Goal: Task Accomplishment & Management: Complete application form

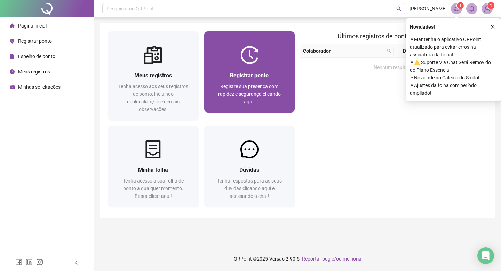
click at [218, 65] on div "Registrar ponto Registre sua presença com rapidez e segurança clicando aqui!" at bounding box center [249, 88] width 91 height 48
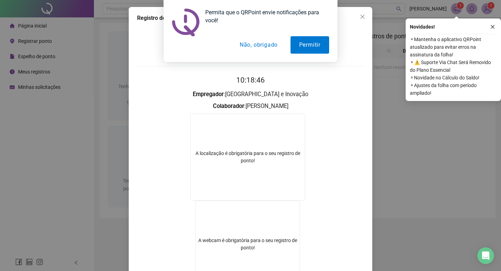
click at [262, 43] on button "Não, obrigado" at bounding box center [258, 44] width 55 height 17
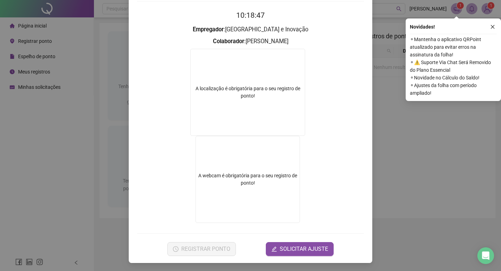
scroll to position [64, 0]
click at [264, 97] on div "A localização é obrigatória para o seu registro de ponto!" at bounding box center [248, 92] width 114 height 15
click at [236, 184] on video at bounding box center [248, 179] width 104 height 87
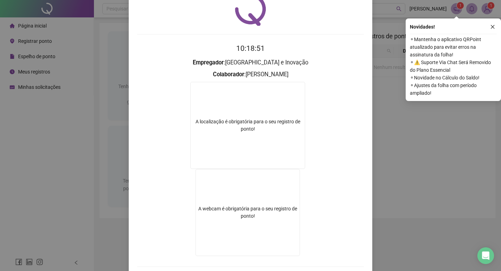
scroll to position [0, 0]
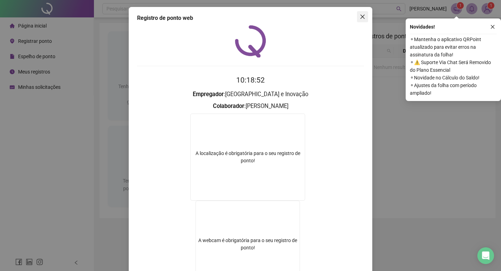
click at [363, 18] on icon "close" at bounding box center [363, 17] width 6 height 6
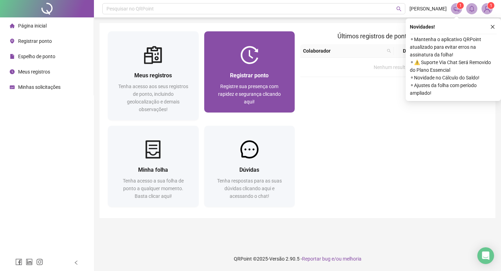
click at [249, 66] on div "Registrar ponto Registre sua presença com rapidez e segurança clicando aqui!" at bounding box center [249, 88] width 91 height 48
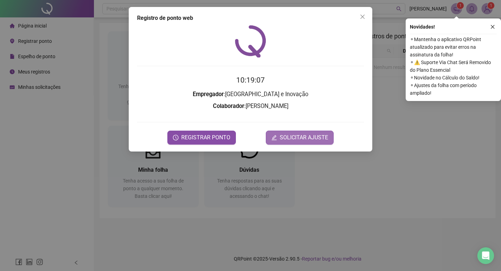
click at [280, 138] on span "SOLICITAR AJUSTE" at bounding box center [304, 137] width 48 height 8
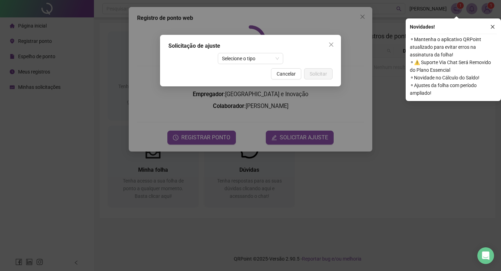
click at [254, 64] on div "Solicitação de ajuste Selecione o tipo Cancelar Solicitar" at bounding box center [250, 60] width 181 height 51
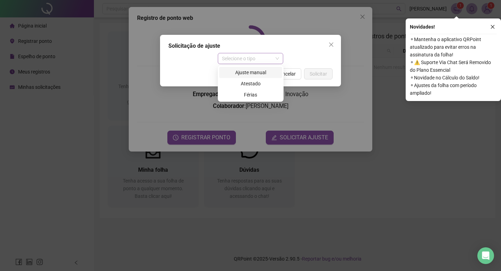
click at [253, 62] on span "Selecione o tipo" at bounding box center [250, 58] width 57 height 10
click at [255, 71] on div "Ajuste manual" at bounding box center [250, 73] width 55 height 8
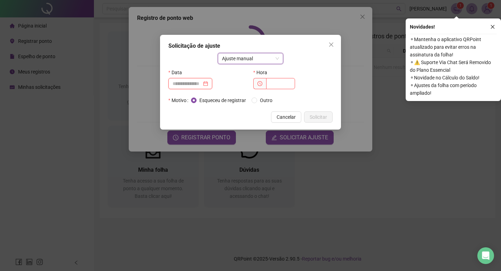
click at [198, 84] on input at bounding box center [187, 84] width 29 height 8
click at [273, 82] on input "text" at bounding box center [280, 83] width 29 height 11
click at [292, 114] on span "Cancelar" at bounding box center [286, 117] width 19 height 8
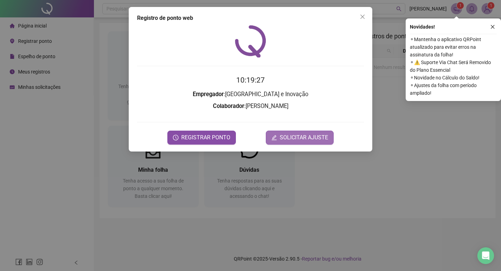
click at [294, 137] on span "SOLICITAR AJUSTE" at bounding box center [304, 137] width 48 height 8
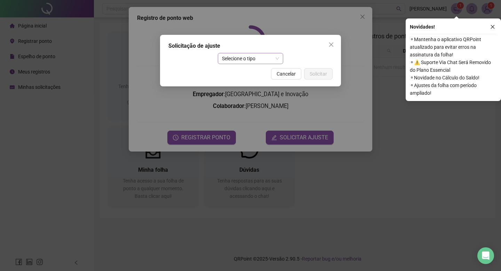
click at [255, 63] on span "Selecione o tipo" at bounding box center [250, 58] width 57 height 10
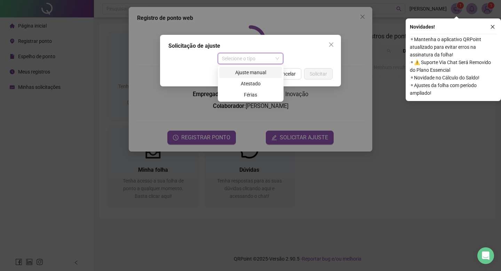
click at [257, 75] on div "Ajuste manual" at bounding box center [250, 73] width 55 height 8
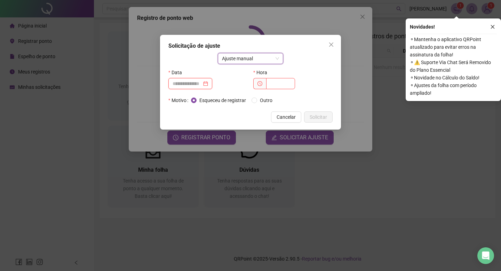
click at [202, 85] on input at bounding box center [187, 84] width 29 height 8
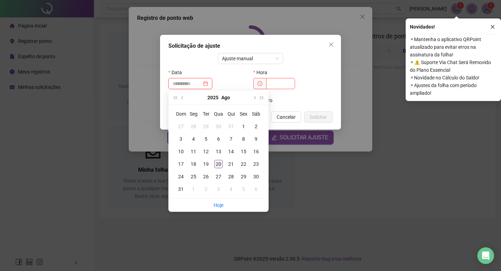
type input "**********"
click at [221, 164] on div "20" at bounding box center [218, 164] width 8 height 8
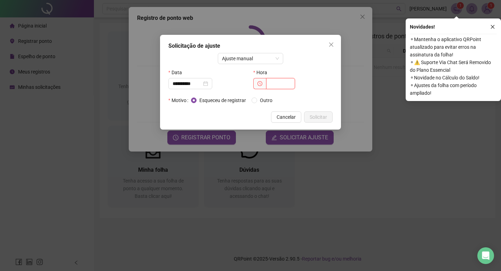
click at [276, 87] on input "text" at bounding box center [280, 83] width 29 height 11
click at [287, 115] on span "Cancelar" at bounding box center [286, 117] width 19 height 8
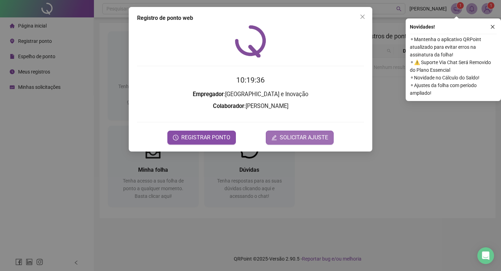
click at [292, 130] on button "SOLICITAR AJUSTE" at bounding box center [300, 137] width 68 height 14
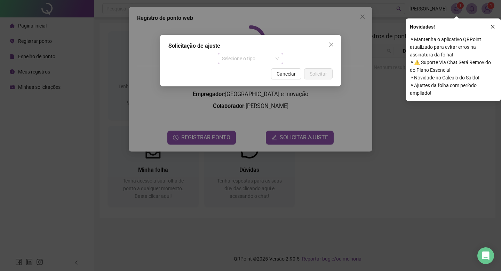
click at [263, 63] on span "Selecione o tipo" at bounding box center [250, 58] width 57 height 10
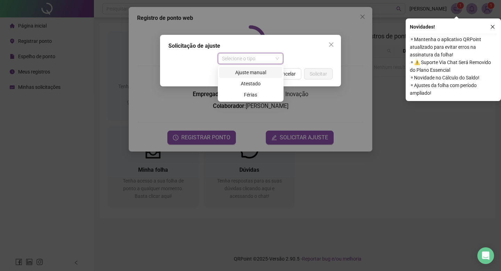
click at [262, 76] on div "Ajuste manual" at bounding box center [250, 73] width 55 height 8
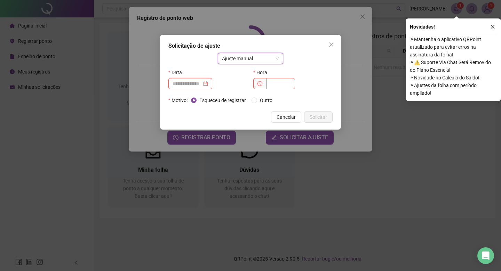
click at [202, 84] on input at bounding box center [187, 84] width 29 height 8
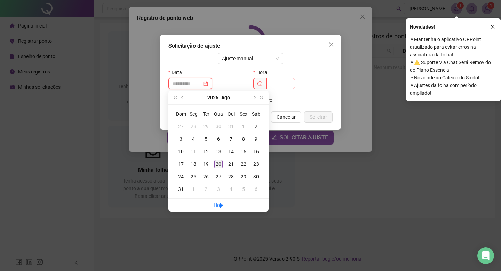
type input "**********"
click at [219, 163] on div "20" at bounding box center [218, 164] width 8 height 8
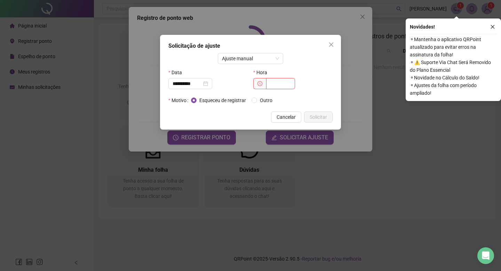
click at [273, 88] on input "text" at bounding box center [280, 83] width 29 height 11
type input "*****"
click at [325, 114] on span "Solicitar" at bounding box center [318, 117] width 17 height 8
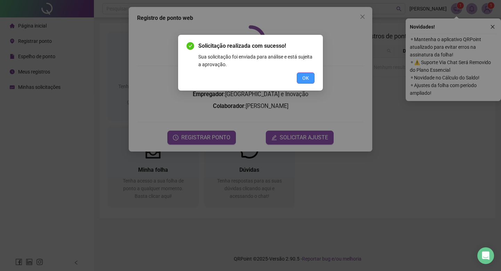
click at [308, 82] on button "OK" at bounding box center [306, 77] width 18 height 11
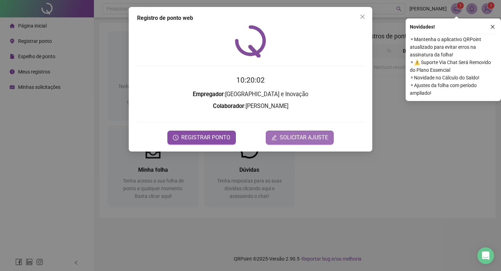
click at [320, 134] on span "SOLICITAR AJUSTE" at bounding box center [304, 137] width 48 height 8
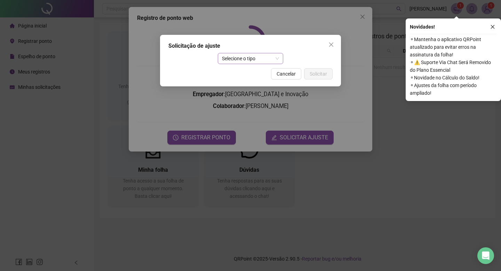
click at [267, 61] on span "Selecione o tipo" at bounding box center [250, 58] width 57 height 10
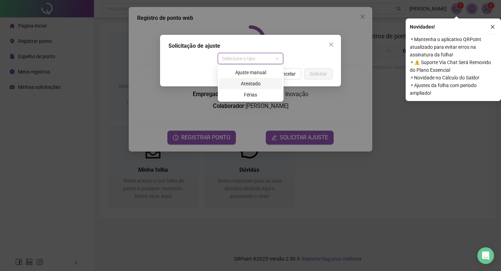
click at [266, 83] on div "Atestado" at bounding box center [250, 84] width 55 height 8
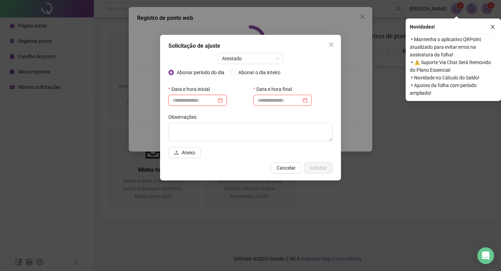
click at [211, 101] on input at bounding box center [195, 100] width 44 height 8
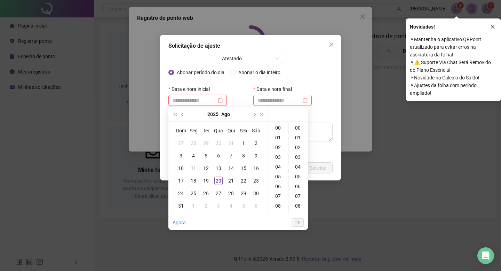
click at [207, 101] on input at bounding box center [195, 100] width 44 height 8
click at [267, 100] on input at bounding box center [279, 100] width 44 height 8
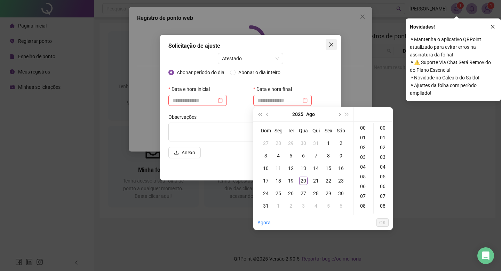
click at [331, 45] on icon "close" at bounding box center [331, 45] width 6 height 6
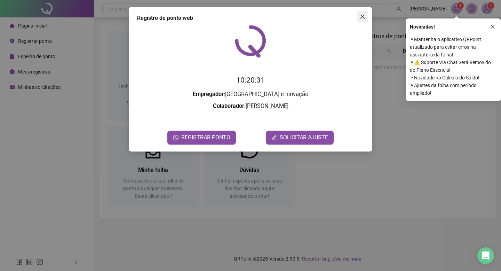
click at [362, 16] on icon "close" at bounding box center [362, 17] width 4 height 4
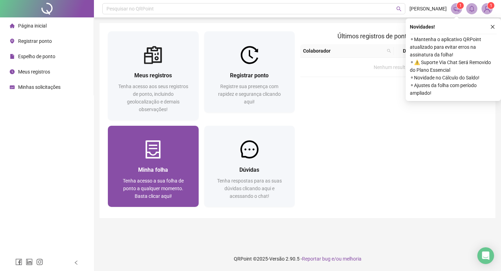
click at [167, 158] on div "Minha folha Tenha acesso a sua folha de ponto a qualquer momento. Basta clicar …" at bounding box center [153, 182] width 91 height 48
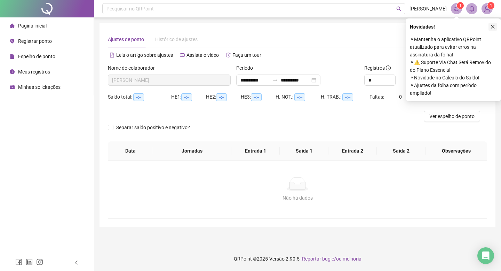
click at [493, 26] on icon "close" at bounding box center [492, 26] width 5 height 5
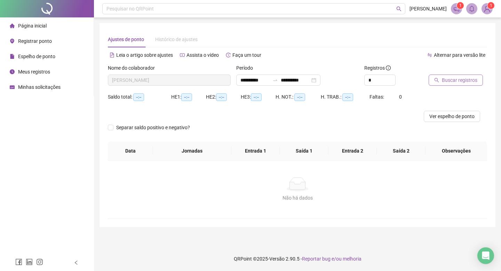
click at [466, 82] on span "Buscar registros" at bounding box center [459, 80] width 35 height 8
click at [258, 84] on div "**********" at bounding box center [278, 79] width 84 height 11
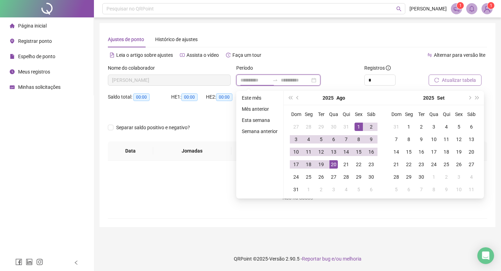
type input "**********"
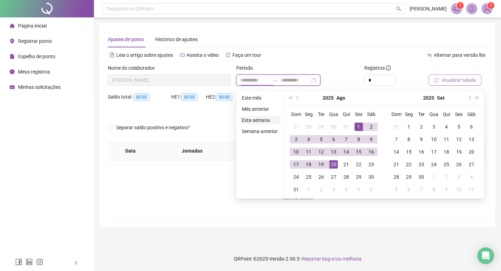
type input "**********"
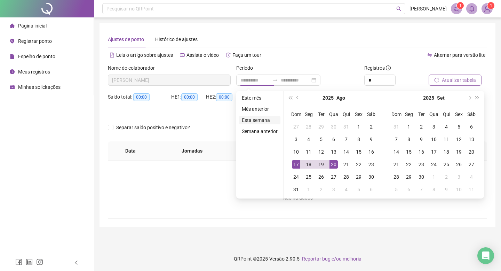
click at [260, 119] on li "Esta semana" at bounding box center [259, 120] width 41 height 8
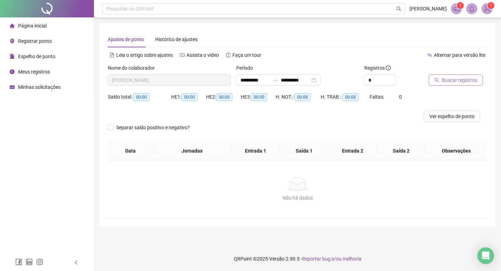
click at [441, 79] on button "Buscar registros" at bounding box center [456, 79] width 54 height 11
